Goal: Information Seeking & Learning: Learn about a topic

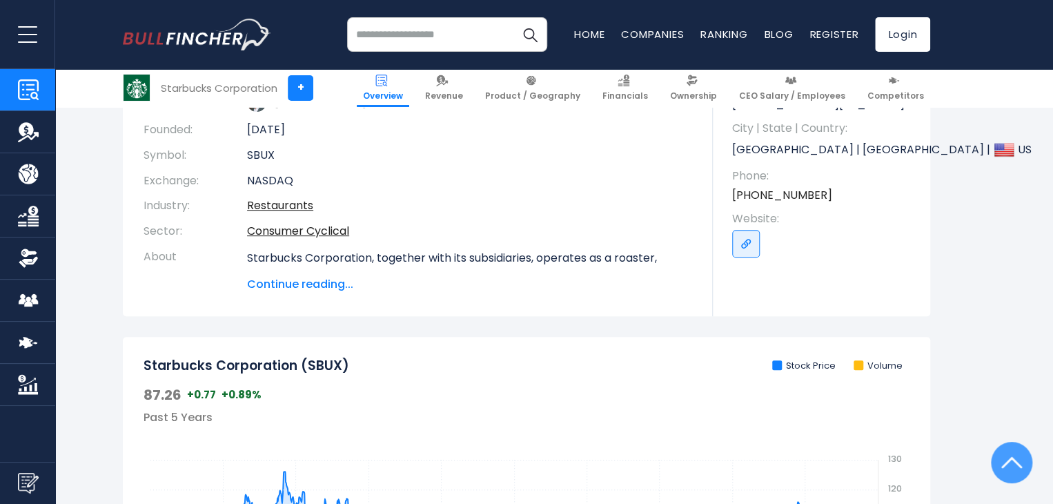
scroll to position [138, 0]
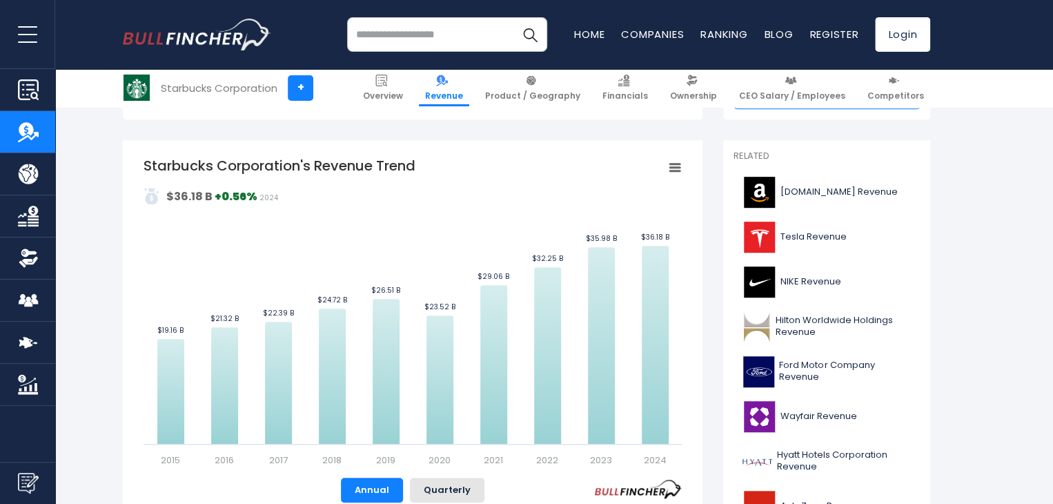
scroll to position [345, 0]
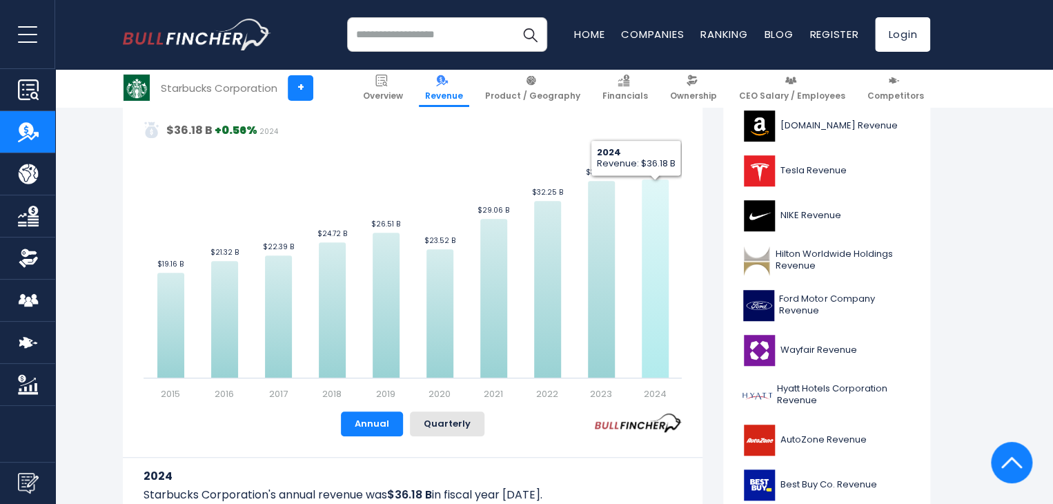
click at [651, 181] on icon "Starbucks Corporation's Revenue Trend" at bounding box center [655, 278] width 27 height 198
click at [662, 369] on icon "Starbucks Corporation's Revenue Trend" at bounding box center [655, 278] width 27 height 198
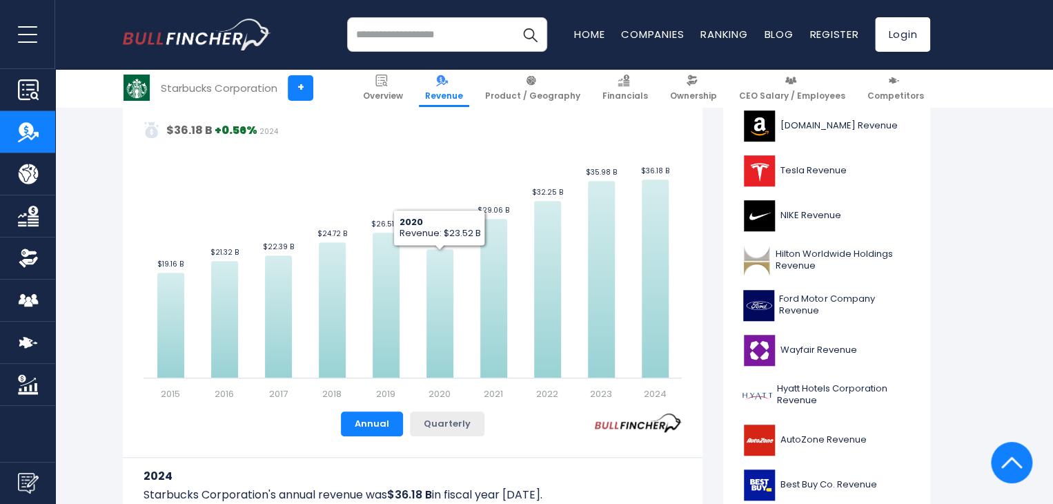
click at [457, 421] on button "Quarterly" at bounding box center [447, 423] width 75 height 25
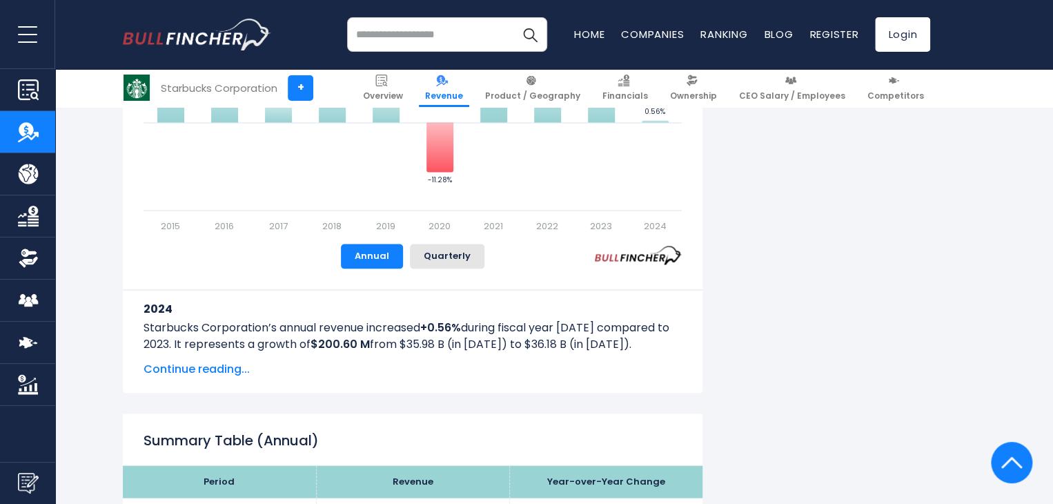
scroll to position [759, 0]
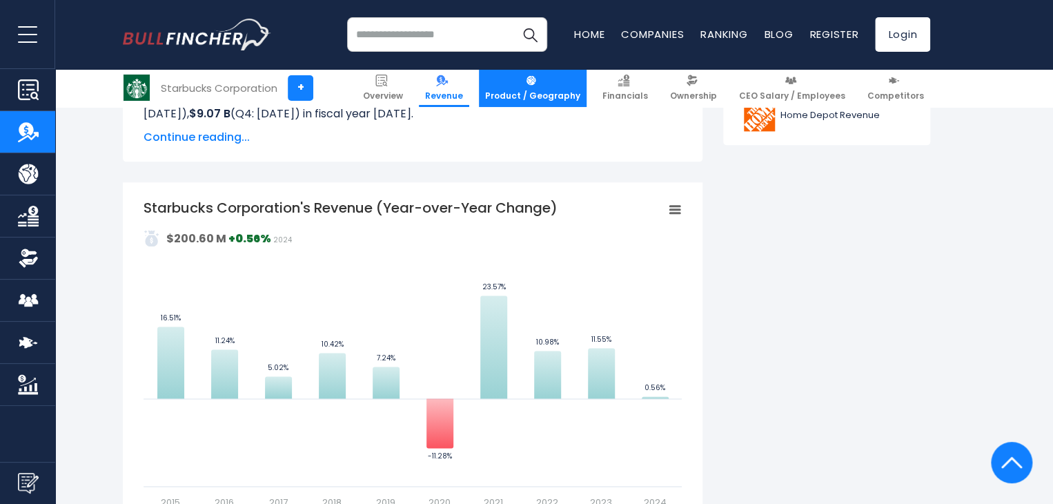
click at [537, 98] on span "Product / Geography" at bounding box center [532, 95] width 95 height 11
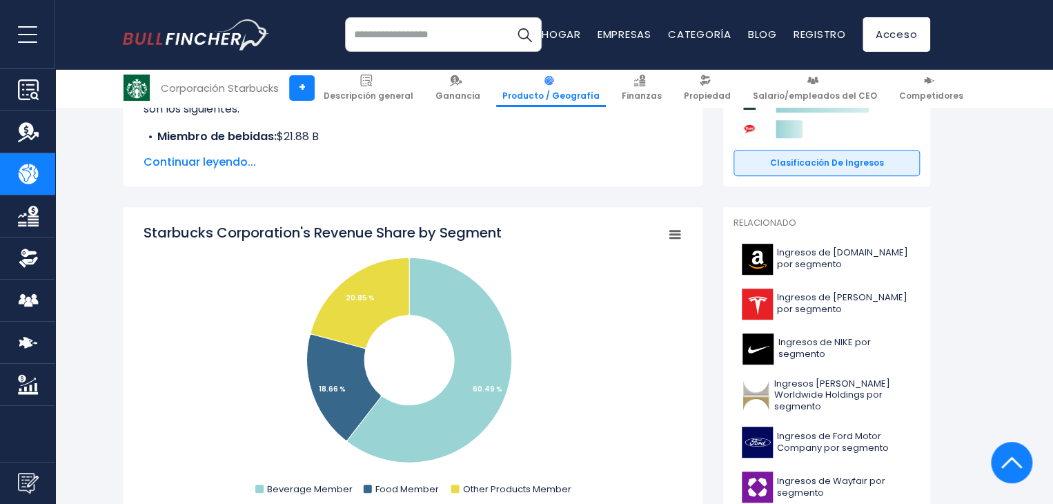
scroll to position [69, 0]
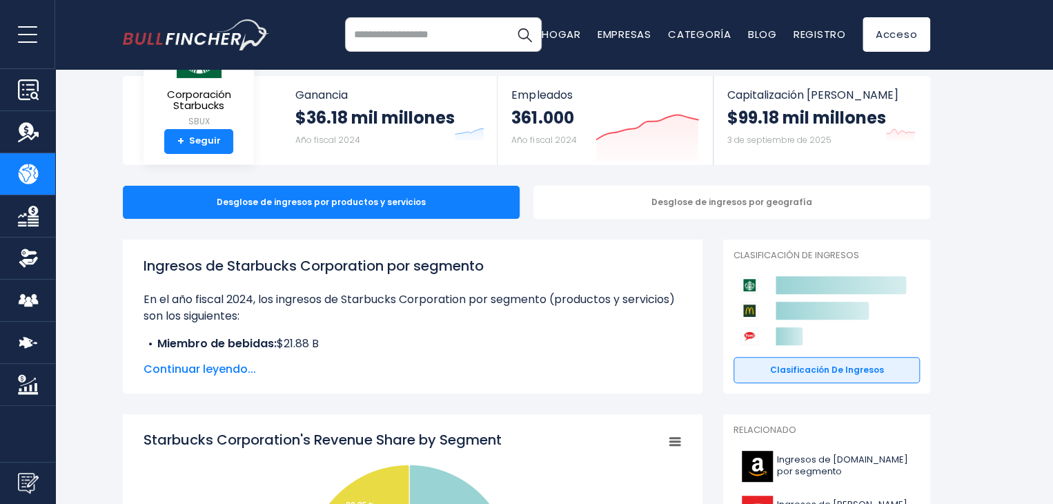
click at [188, 372] on font "Continuar leyendo..." at bounding box center [199, 369] width 112 height 16
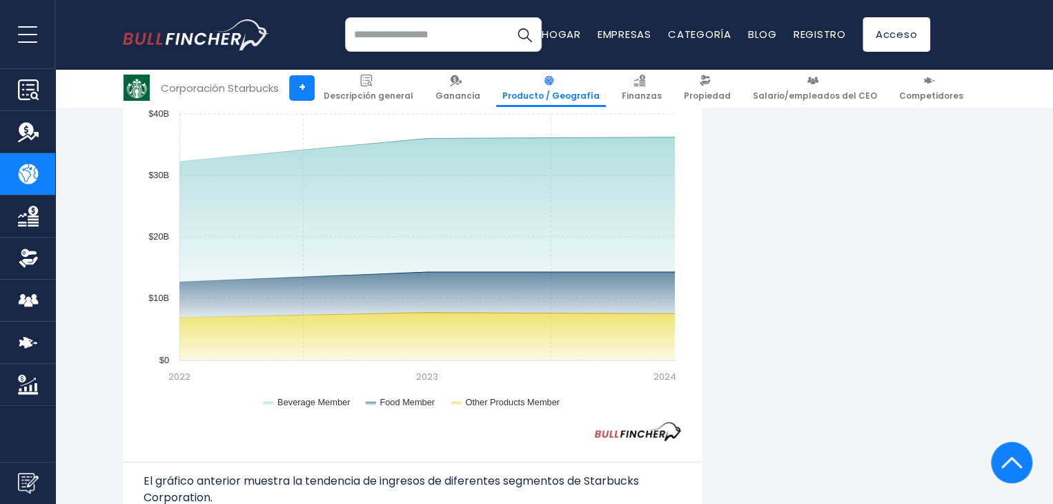
scroll to position [1242, 0]
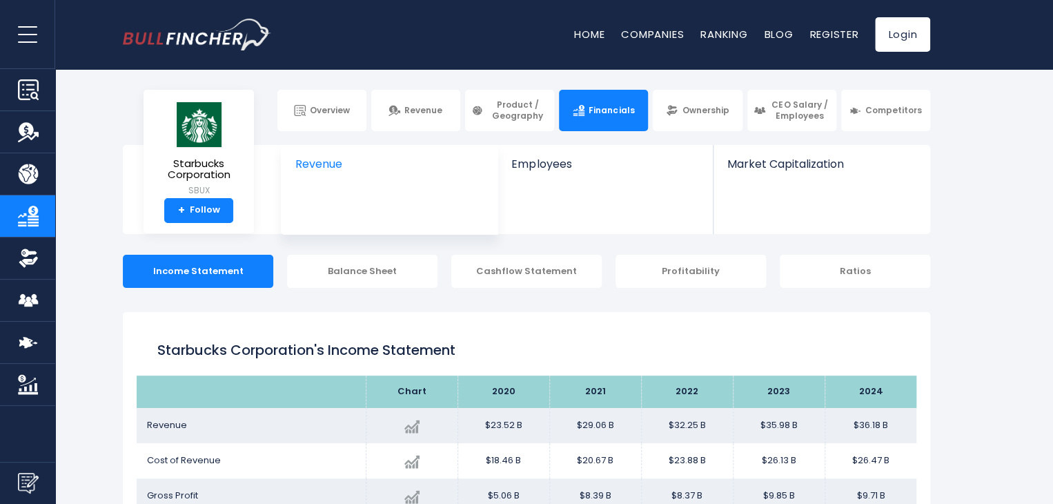
scroll to position [138, 0]
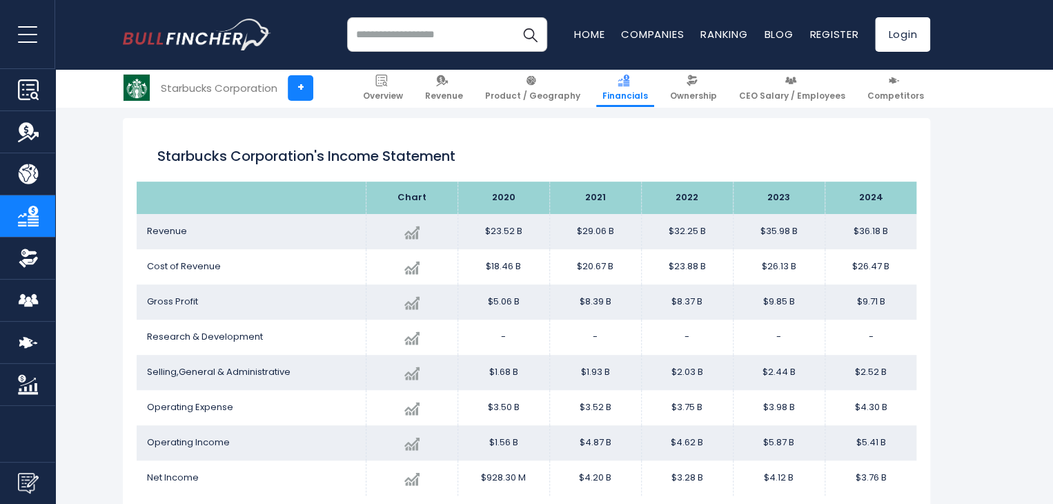
scroll to position [195, 0]
